Goal: Information Seeking & Learning: Understand process/instructions

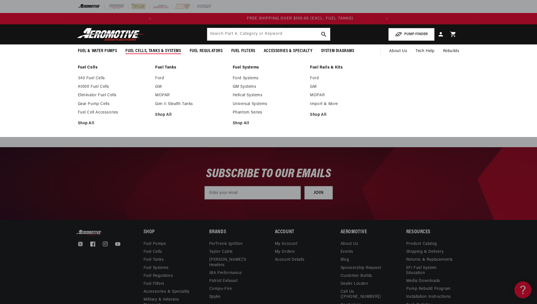
scroll to position [0, 224]
click at [168, 102] on link "Gen II Stealth Tanks" at bounding box center [191, 104] width 72 height 5
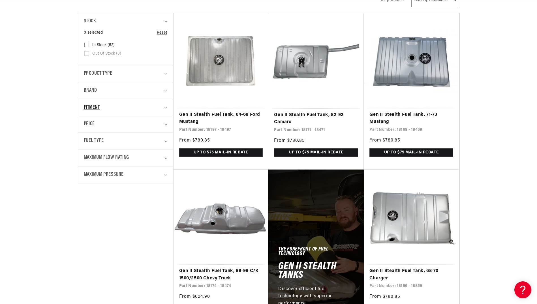
scroll to position [0, 224]
click at [167, 90] on summary "Brand" at bounding box center [126, 90] width 84 height 17
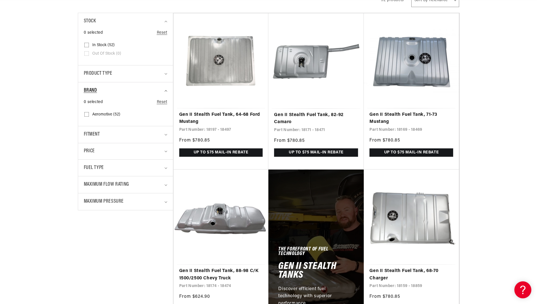
click at [167, 90] on summary "Brand" at bounding box center [126, 90] width 84 height 17
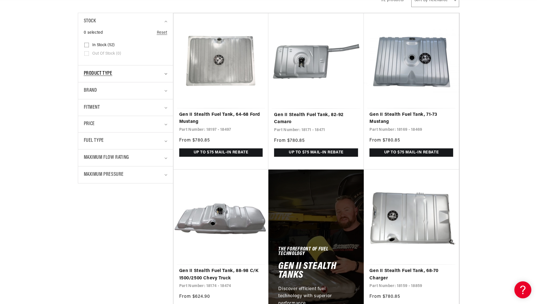
click at [166, 73] on icon "Product type (0 selected)" at bounding box center [166, 74] width 3 height 2
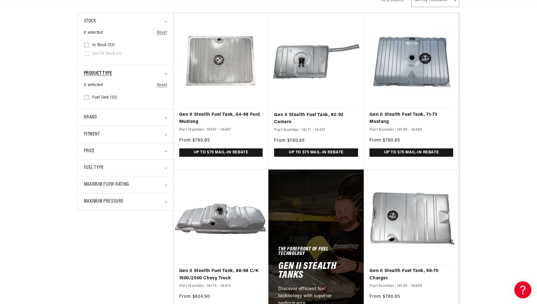
click at [166, 73] on icon "Product type (0 selected)" at bounding box center [166, 74] width 3 height 2
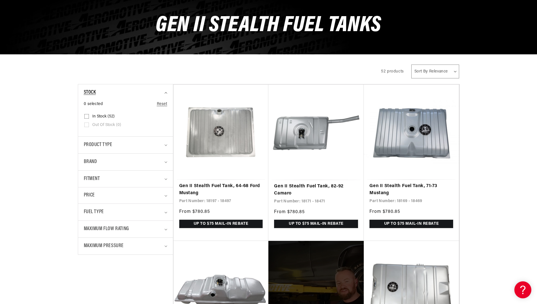
scroll to position [0, 0]
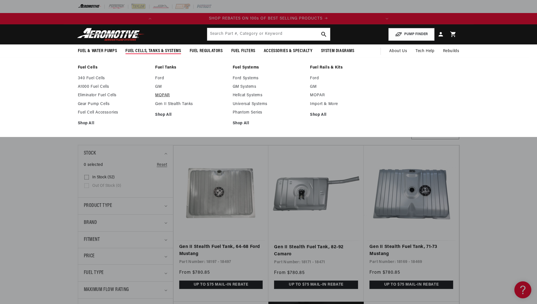
click at [160, 94] on link "MOPAR" at bounding box center [191, 95] width 72 height 5
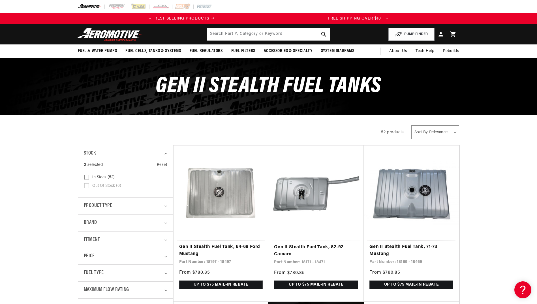
scroll to position [0, 30]
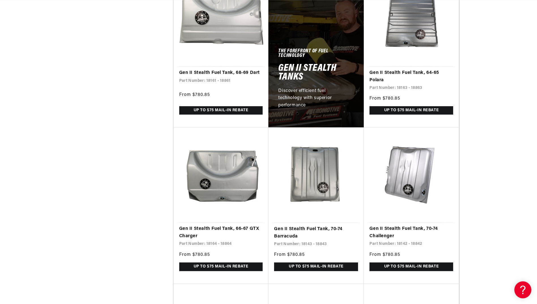
scroll to position [0, 224]
click at [399, 227] on link "Gen II Stealth Fuel Tank, 70-74 Challenger" at bounding box center [412, 232] width 84 height 14
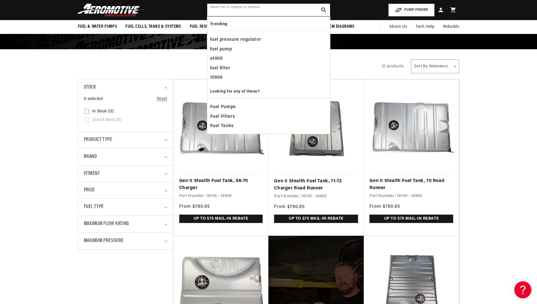
paste input "13101"
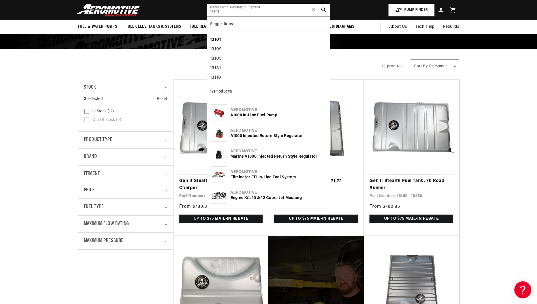
type input "13101"
click at [223, 39] on div "13101" at bounding box center [268, 40] width 117 height 10
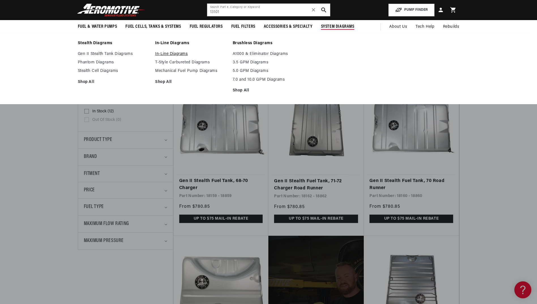
scroll to position [0, 0]
click at [123, 53] on link "Gen II Stealth Tank Diagrams" at bounding box center [114, 54] width 72 height 5
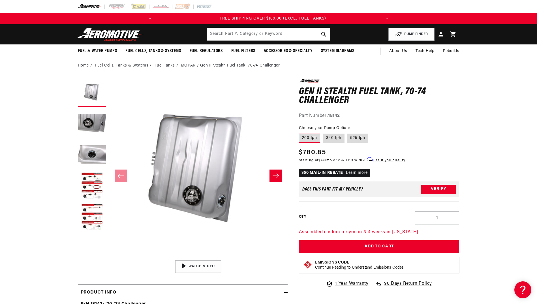
scroll to position [0, 224]
click at [94, 176] on button "Load image 4 in gallery view" at bounding box center [92, 186] width 28 height 28
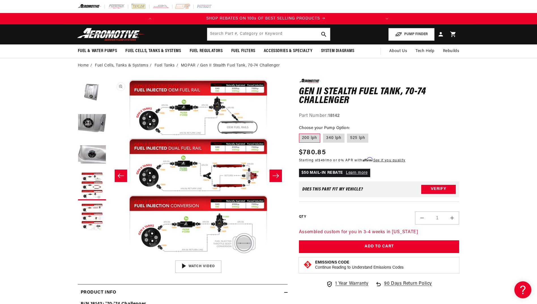
scroll to position [0, 0]
click at [109, 258] on button "Open media 4 in modal" at bounding box center [109, 258] width 0 height 0
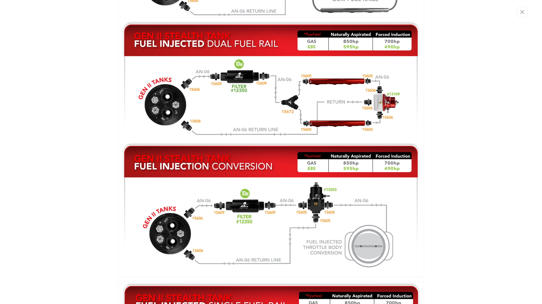
scroll to position [0, 224]
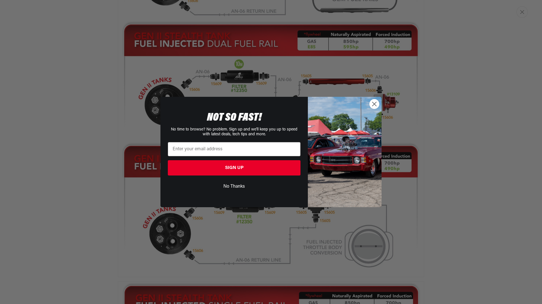
click at [375, 105] on icon "Close dialog" at bounding box center [374, 104] width 4 height 4
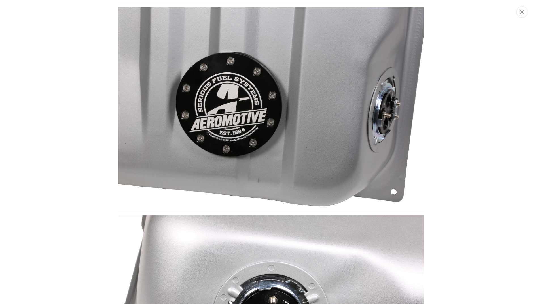
scroll to position [0, 0]
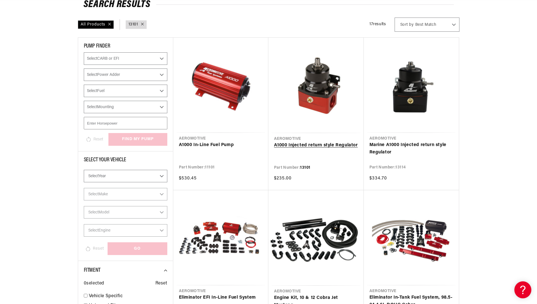
scroll to position [0, 224]
click at [287, 148] on link "A1000 Injected return style Regulator" at bounding box center [316, 145] width 84 height 7
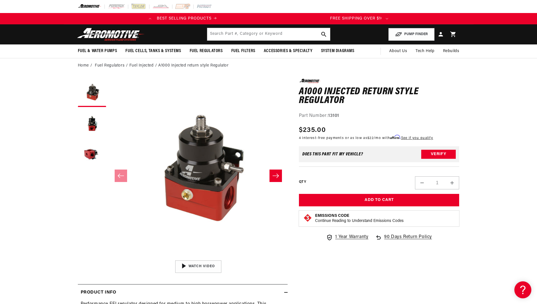
scroll to position [0, 224]
drag, startPoint x: 4, startPoint y: 0, endPoint x: 88, endPoint y: 29, distance: 88.7
click at [68, 51] on nav "Fuel & Water Pumps Fuel Pumps In-Tank In-Line Fuel Pumps Shop All" at bounding box center [269, 51] width 410 height 14
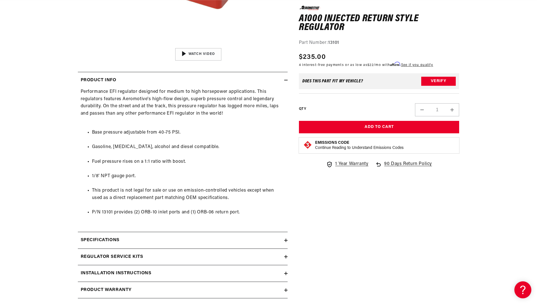
scroll to position [0, 224]
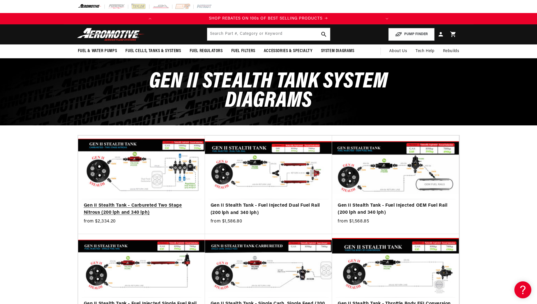
click at [161, 202] on link "Gen II Stealth Tank - Carbureted Two Stage Nitrous (200 lph and 340 lph)" at bounding box center [142, 209] width 116 height 14
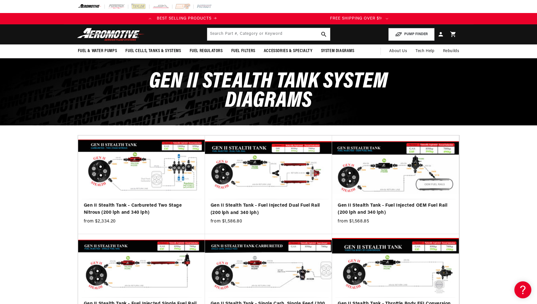
scroll to position [0, 224]
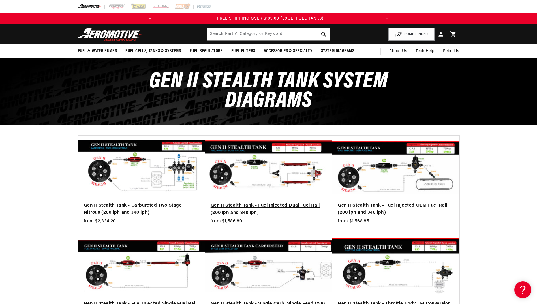
click at [280, 205] on link "Gen II Stealth Tank - Fuel Injected Dual Fuel Rail (200 lph and 340 lph)" at bounding box center [269, 209] width 116 height 14
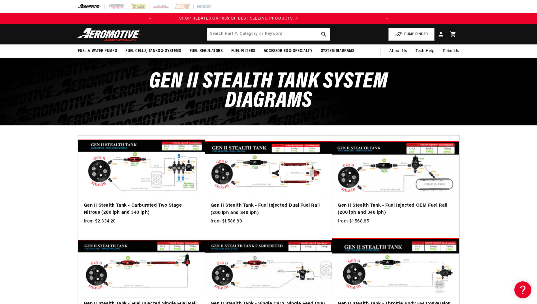
scroll to position [0, 0]
click at [227, 36] on input "text" at bounding box center [268, 34] width 123 height 12
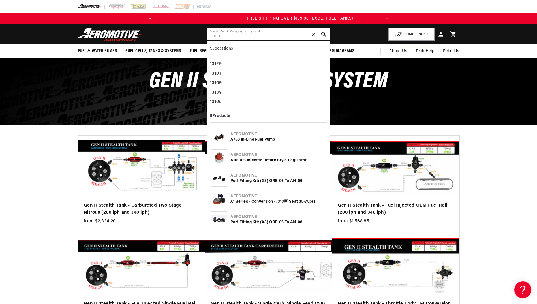
scroll to position [0, 224]
type input "13109"
click at [323, 33] on icon "search button" at bounding box center [323, 34] width 5 height 5
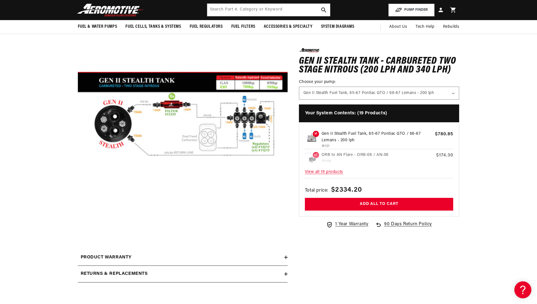
scroll to position [0, 224]
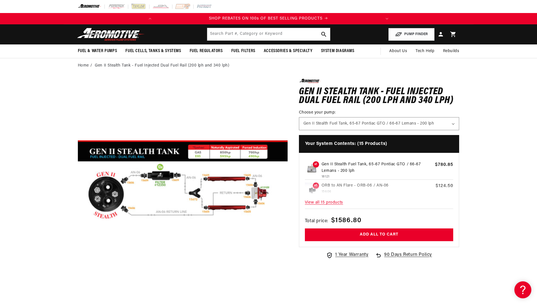
click at [78, 289] on button "Open media 1 in modal" at bounding box center [78, 289] width 0 height 0
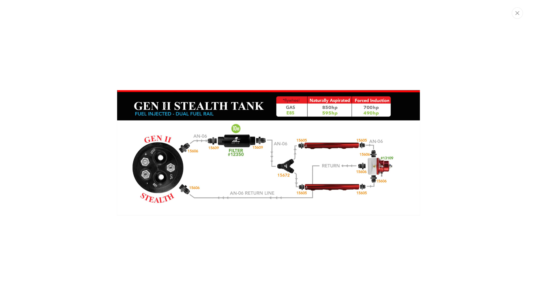
scroll to position [0, 224]
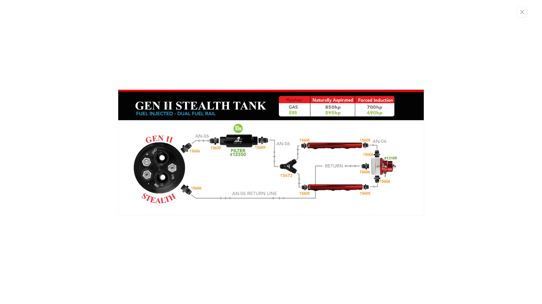
click at [387, 164] on img "Media gallery" at bounding box center [271, 152] width 306 height 126
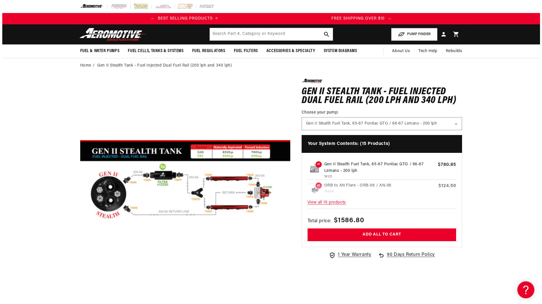
scroll to position [0, 0]
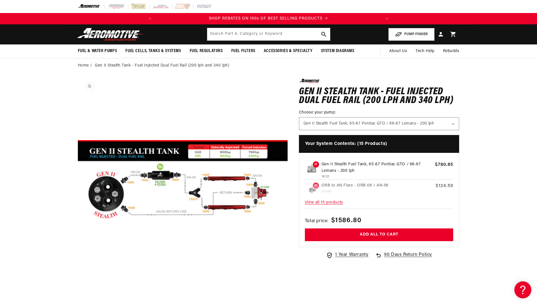
click at [78, 289] on button "Open media 1 in modal" at bounding box center [78, 289] width 0 height 0
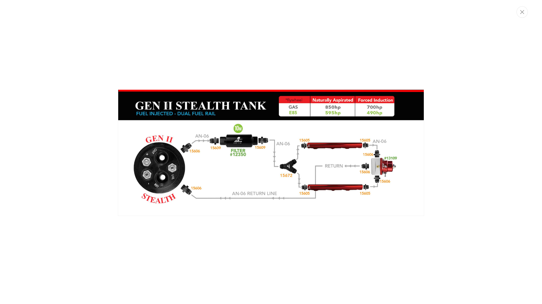
scroll to position [0, 224]
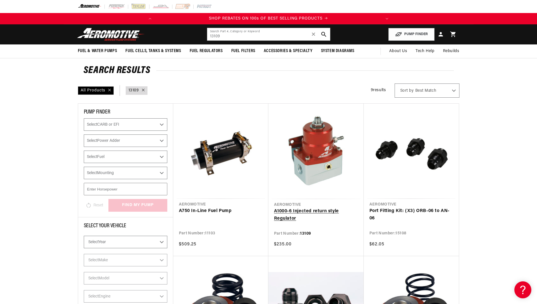
click at [312, 210] on link "A1000-6 Injected return style Regulator" at bounding box center [316, 215] width 84 height 14
